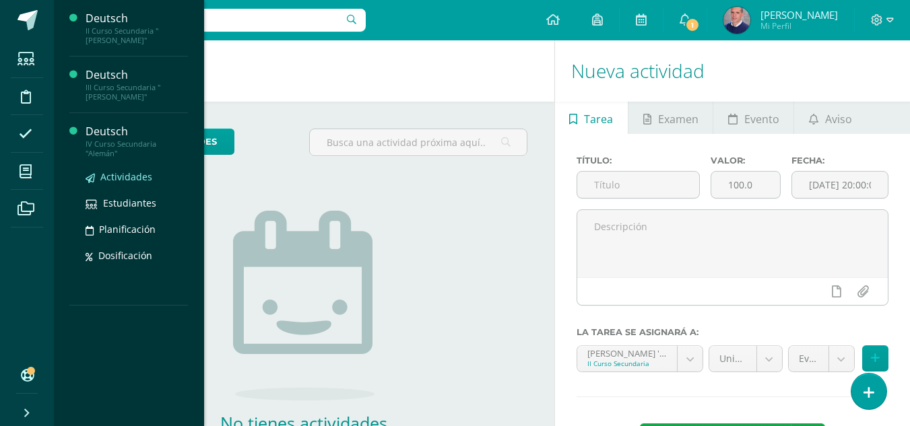
click at [112, 171] on span "Actividades" at bounding box center [126, 176] width 52 height 13
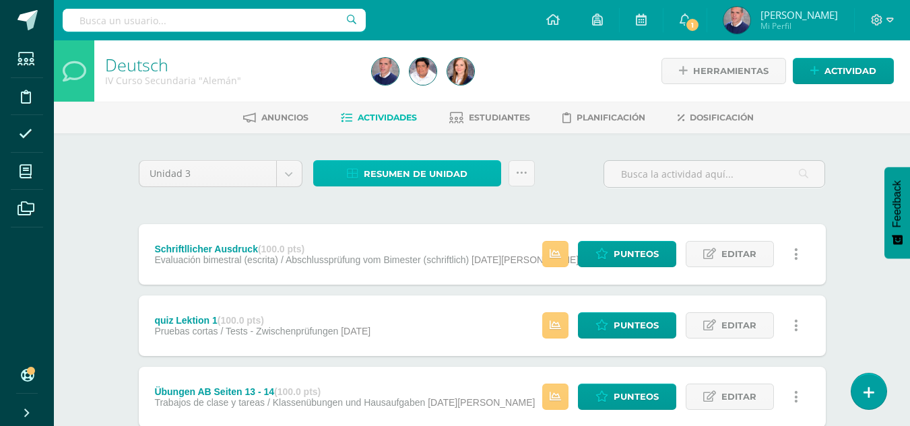
click at [373, 174] on span "Resumen de unidad" at bounding box center [416, 174] width 104 height 25
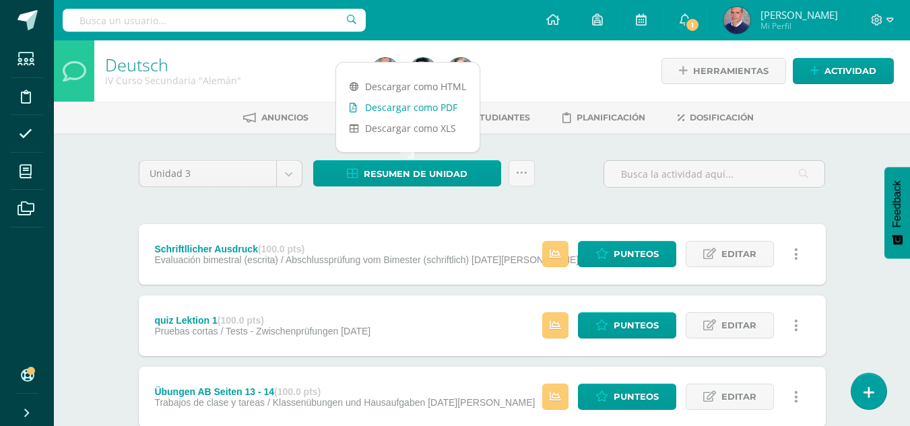
click at [414, 104] on link "Descargar como PDF" at bounding box center [407, 107] width 143 height 21
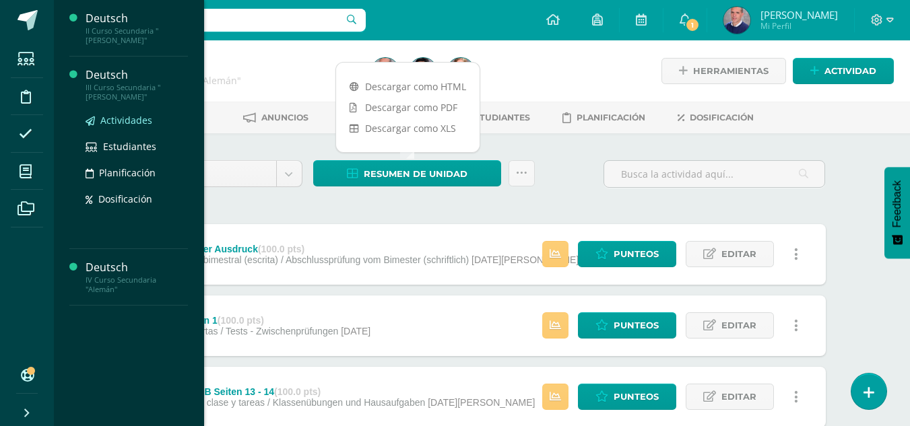
click at [124, 114] on span "Actividades" at bounding box center [126, 120] width 52 height 13
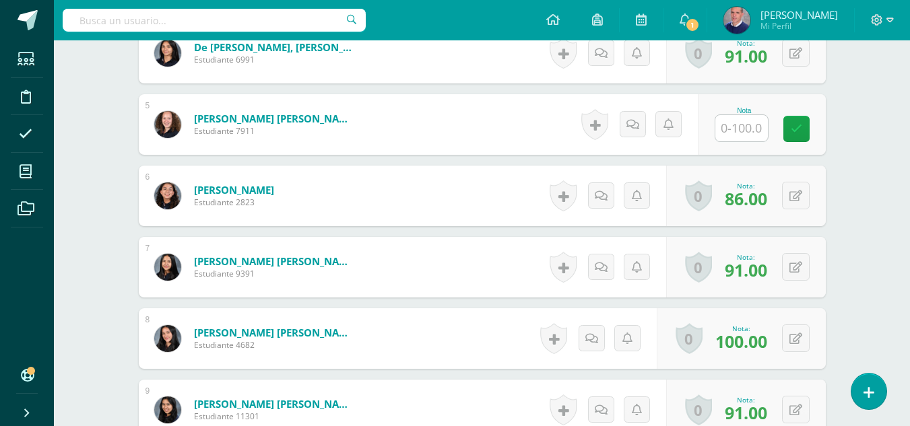
scroll to position [691, 0]
click at [751, 123] on input "text" at bounding box center [741, 128] width 53 height 26
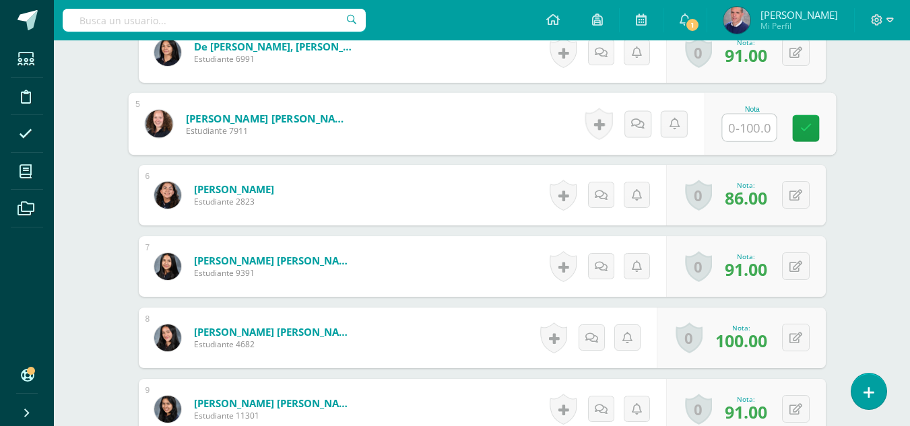
scroll to position [692, 0]
type input "80"
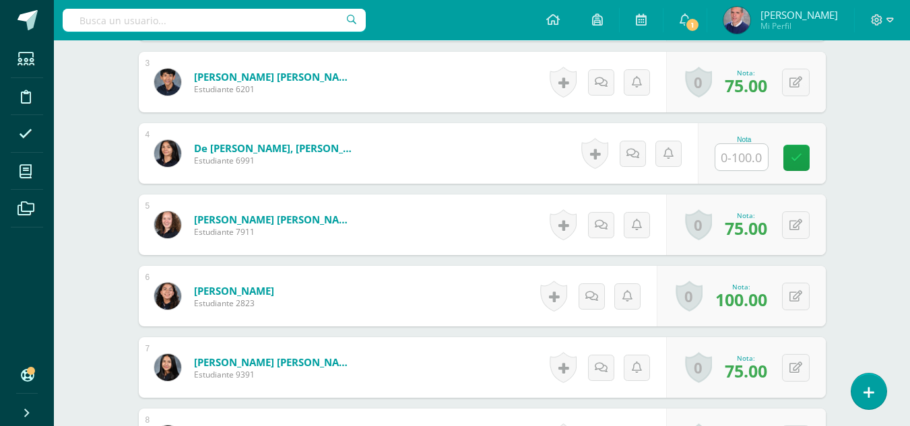
scroll to position [484, 0]
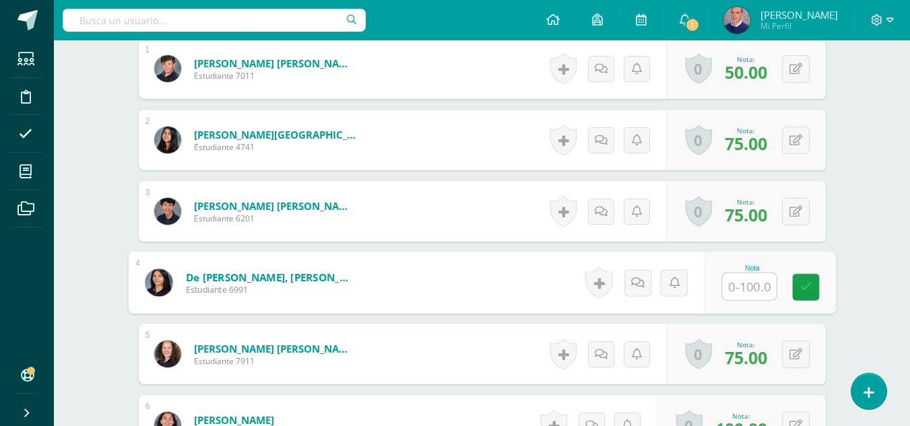
click at [746, 296] on input "text" at bounding box center [749, 286] width 54 height 27
type input "75"
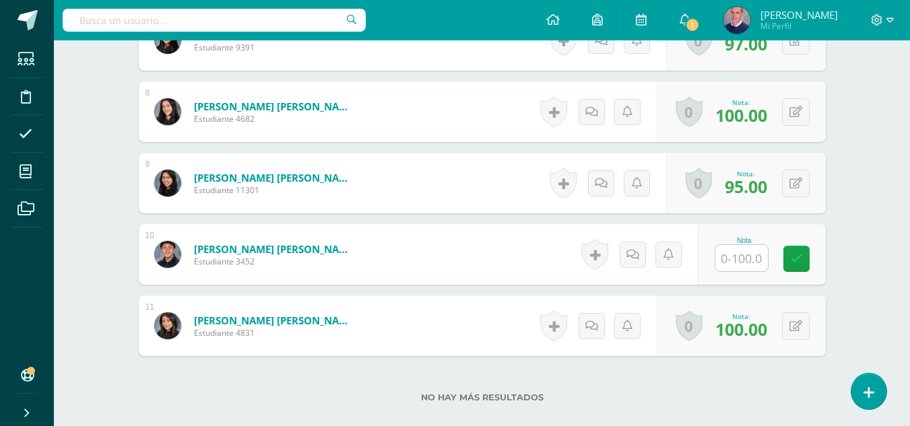
scroll to position [822, 0]
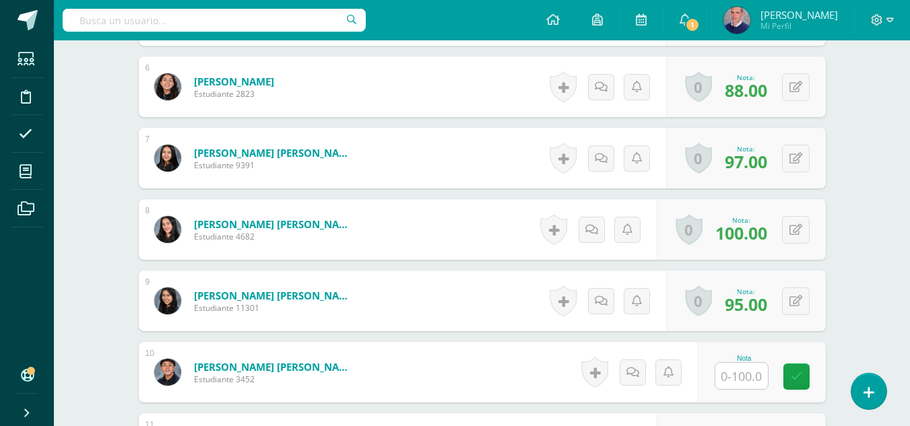
click at [762, 362] on div at bounding box center [742, 376] width 54 height 28
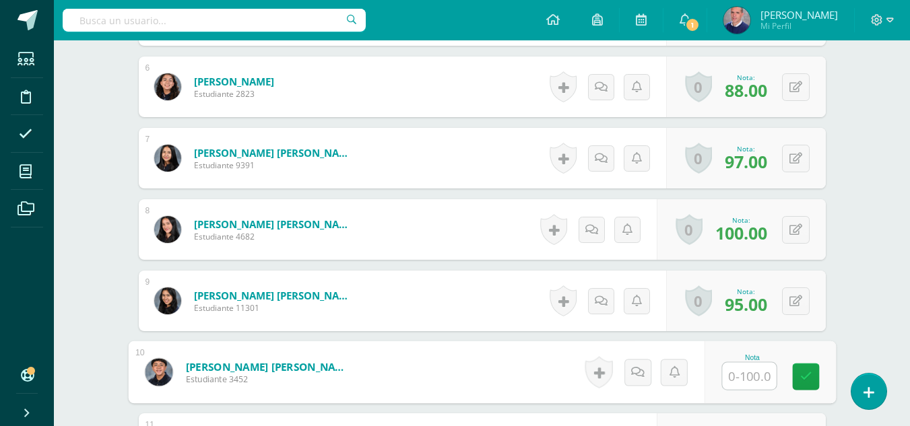
click at [758, 371] on input "text" at bounding box center [749, 376] width 54 height 27
type input "90"
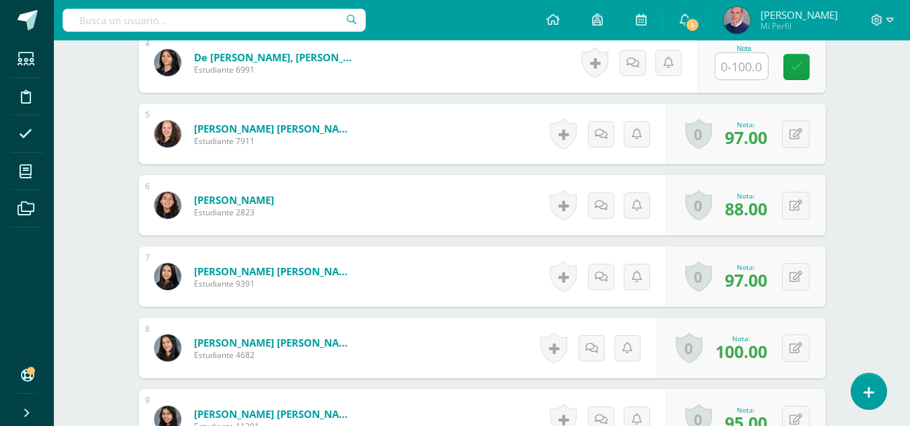
scroll to position [486, 0]
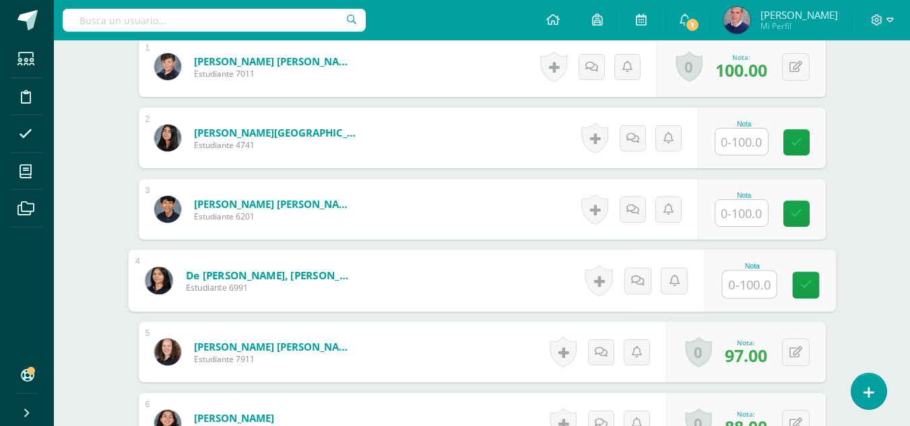
click at [731, 286] on input "text" at bounding box center [749, 284] width 54 height 27
type input "90"
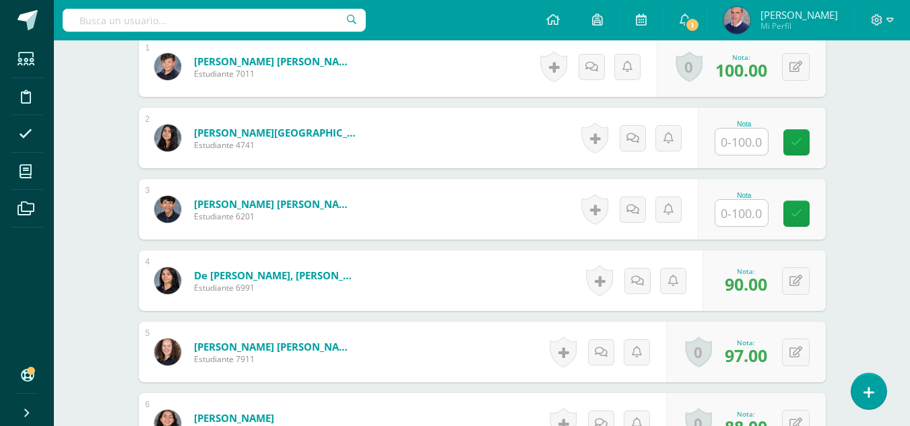
click at [751, 214] on input "text" at bounding box center [741, 213] width 53 height 26
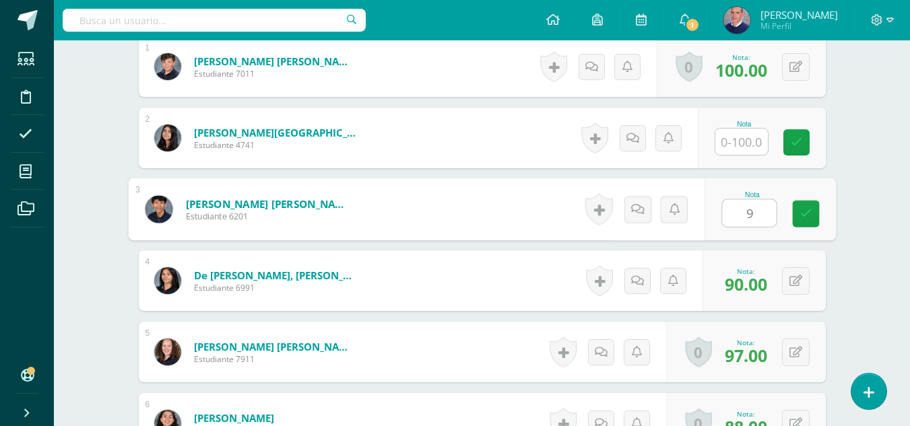
type input "90"
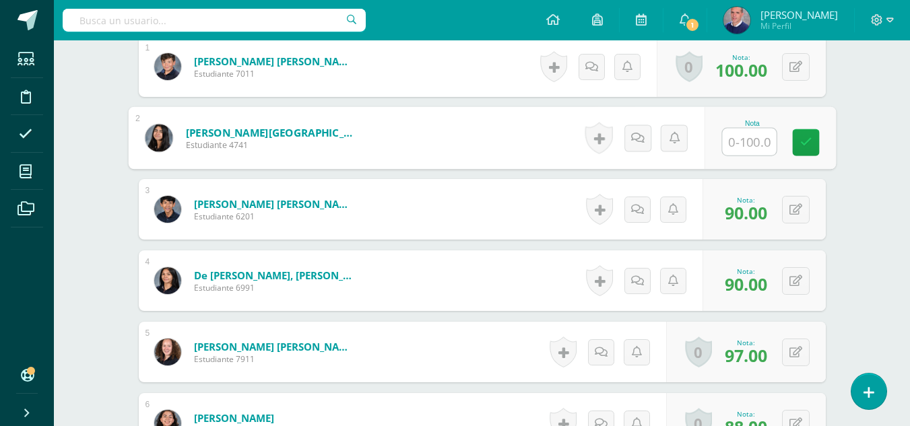
click at [747, 142] on input "text" at bounding box center [749, 142] width 54 height 27
type input "90"
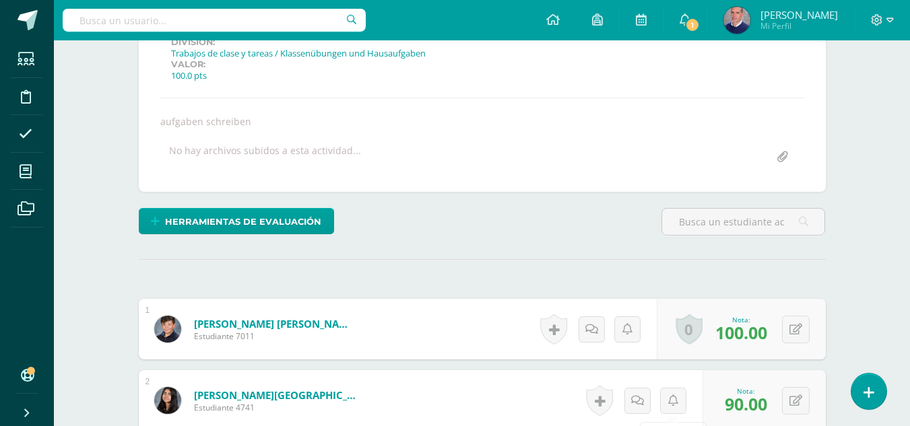
scroll to position [14, 0]
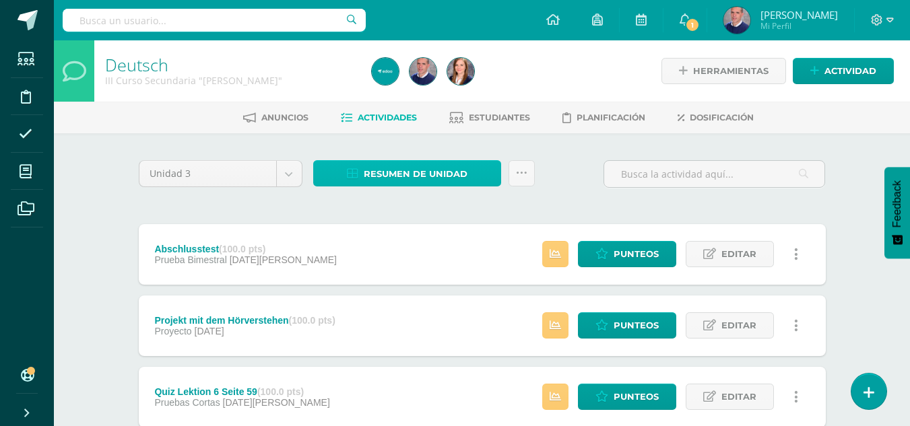
click at [426, 173] on span "Resumen de unidad" at bounding box center [416, 174] width 104 height 25
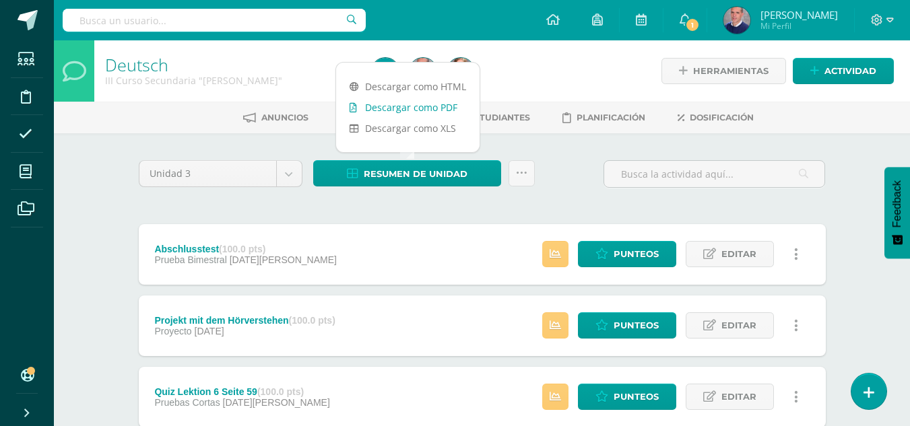
click at [423, 110] on link "Descargar como PDF" at bounding box center [407, 107] width 143 height 21
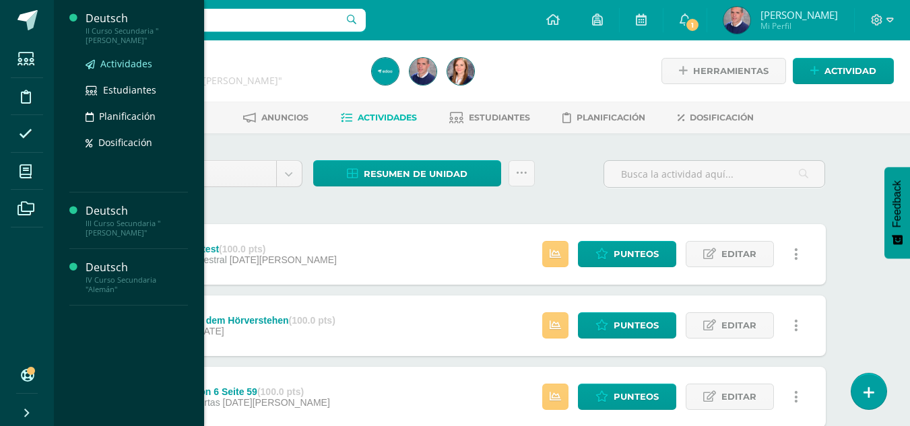
click at [123, 57] on link "Actividades" at bounding box center [137, 63] width 102 height 15
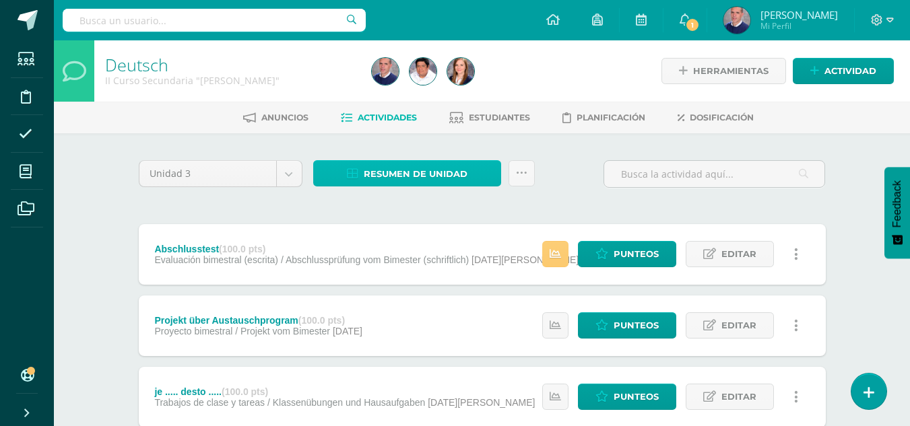
click at [391, 172] on span "Resumen de unidad" at bounding box center [416, 174] width 104 height 25
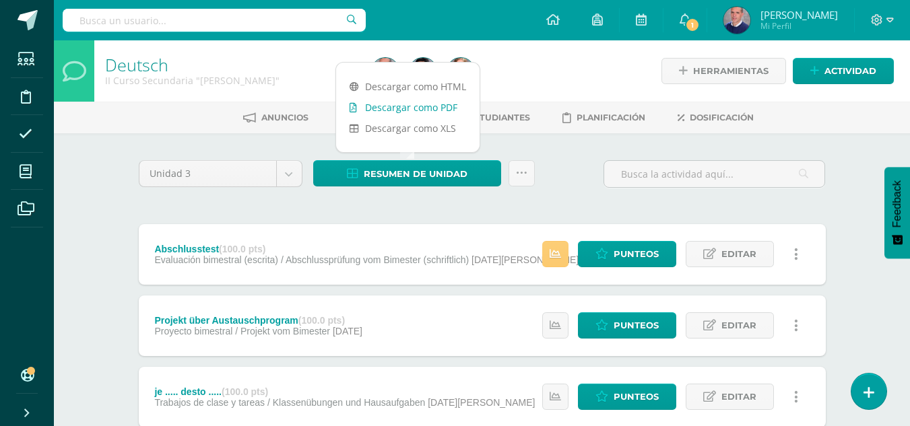
click at [402, 104] on link "Descargar como PDF" at bounding box center [407, 107] width 143 height 21
